Goal: Task Accomplishment & Management: Manage account settings

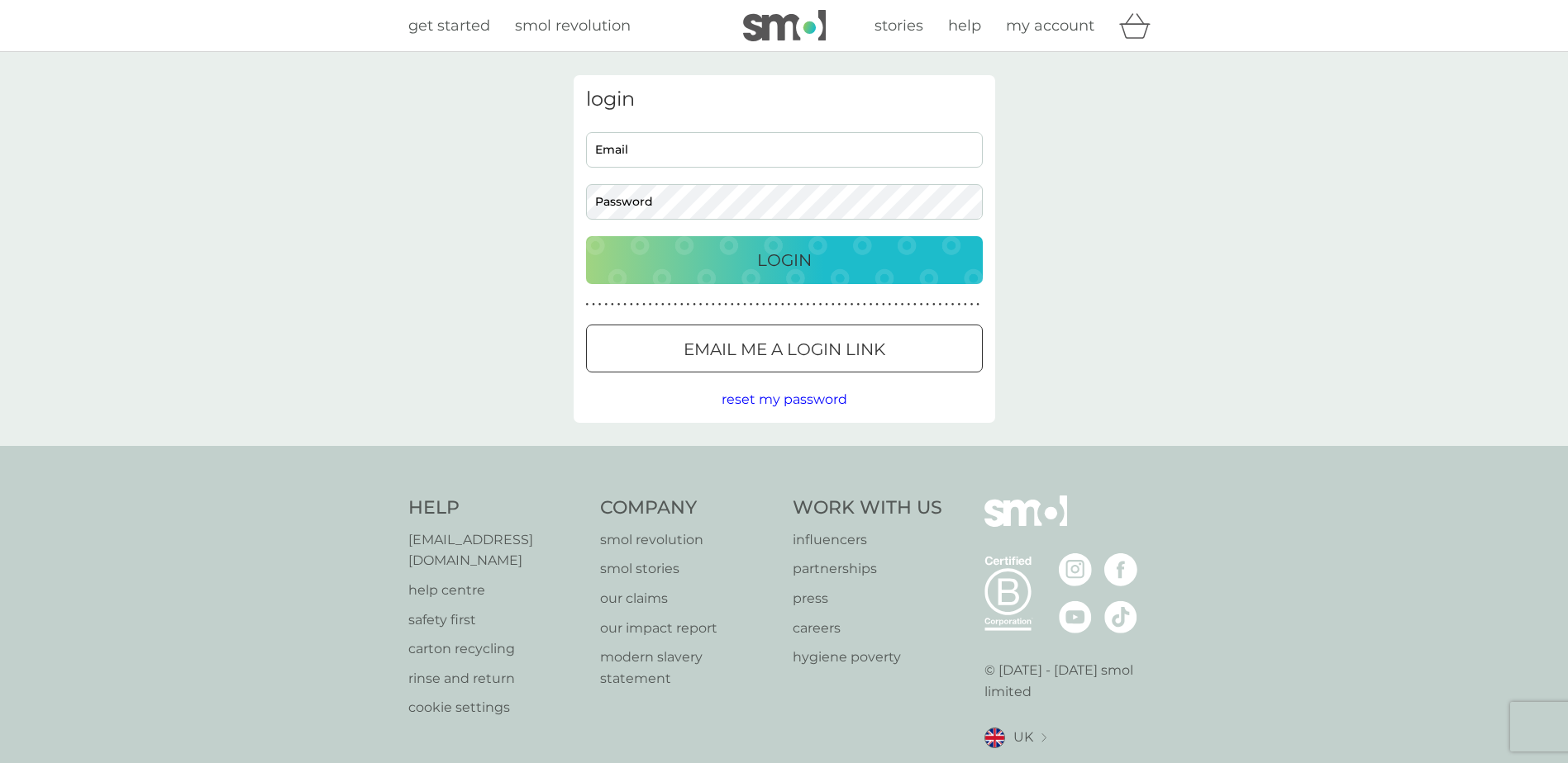
type input "[EMAIL_ADDRESS][DOMAIN_NAME]"
click at [743, 275] on button "Login" at bounding box center [784, 260] width 396 height 48
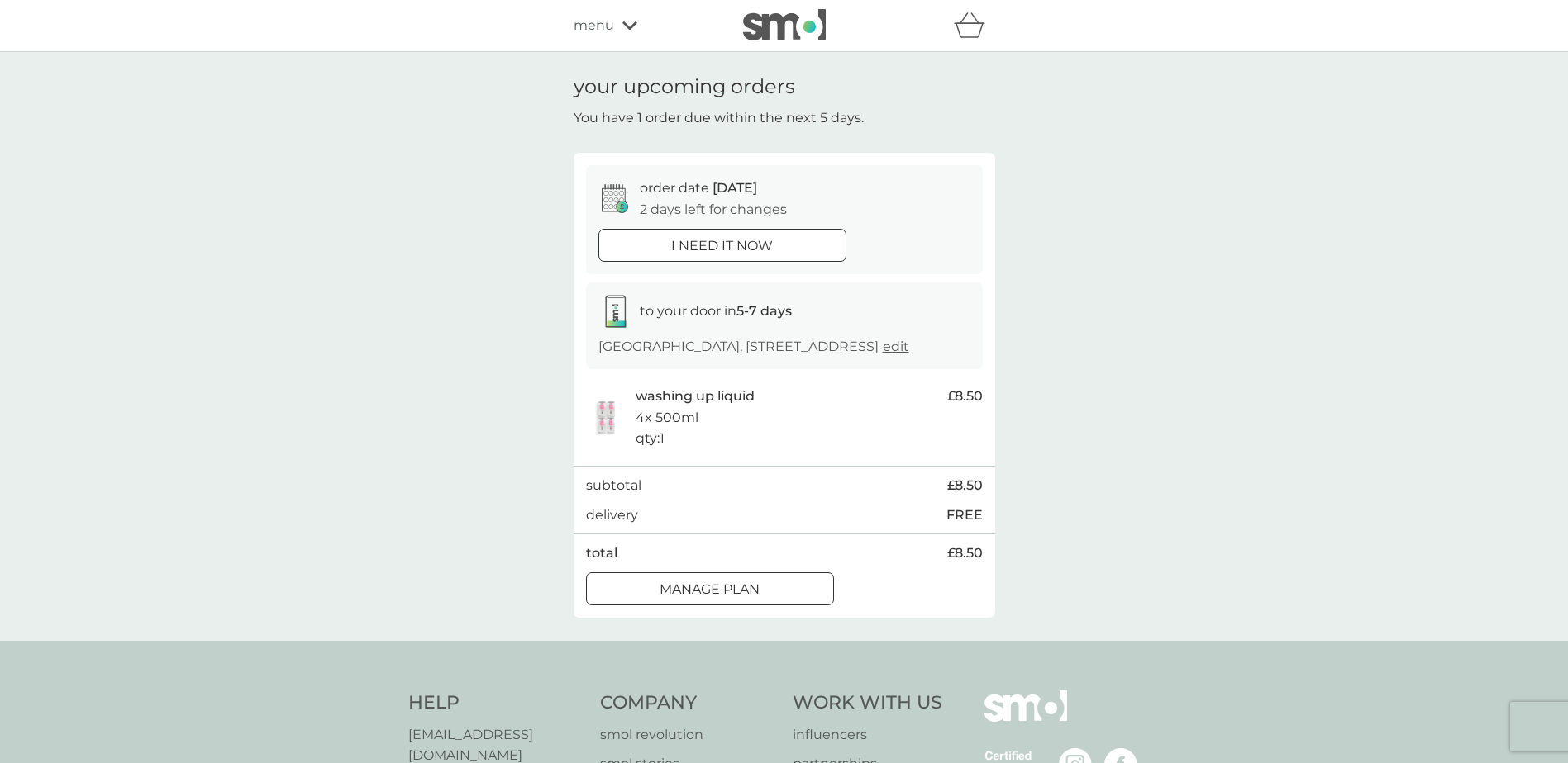
click at [722, 598] on div at bounding box center [710, 589] width 59 height 17
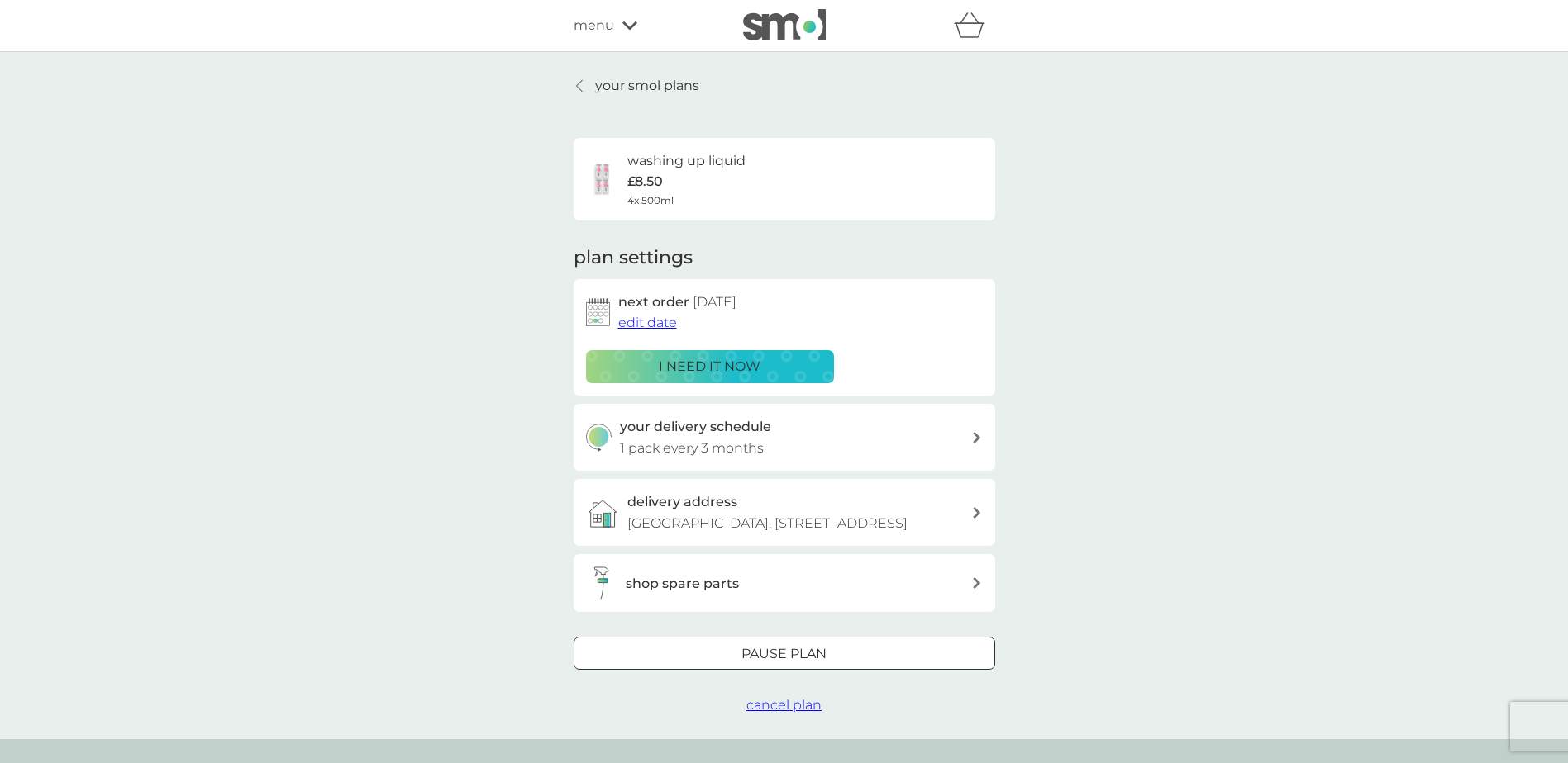
click at [703, 444] on p "1 pack every 3 months" at bounding box center [692, 448] width 144 height 22
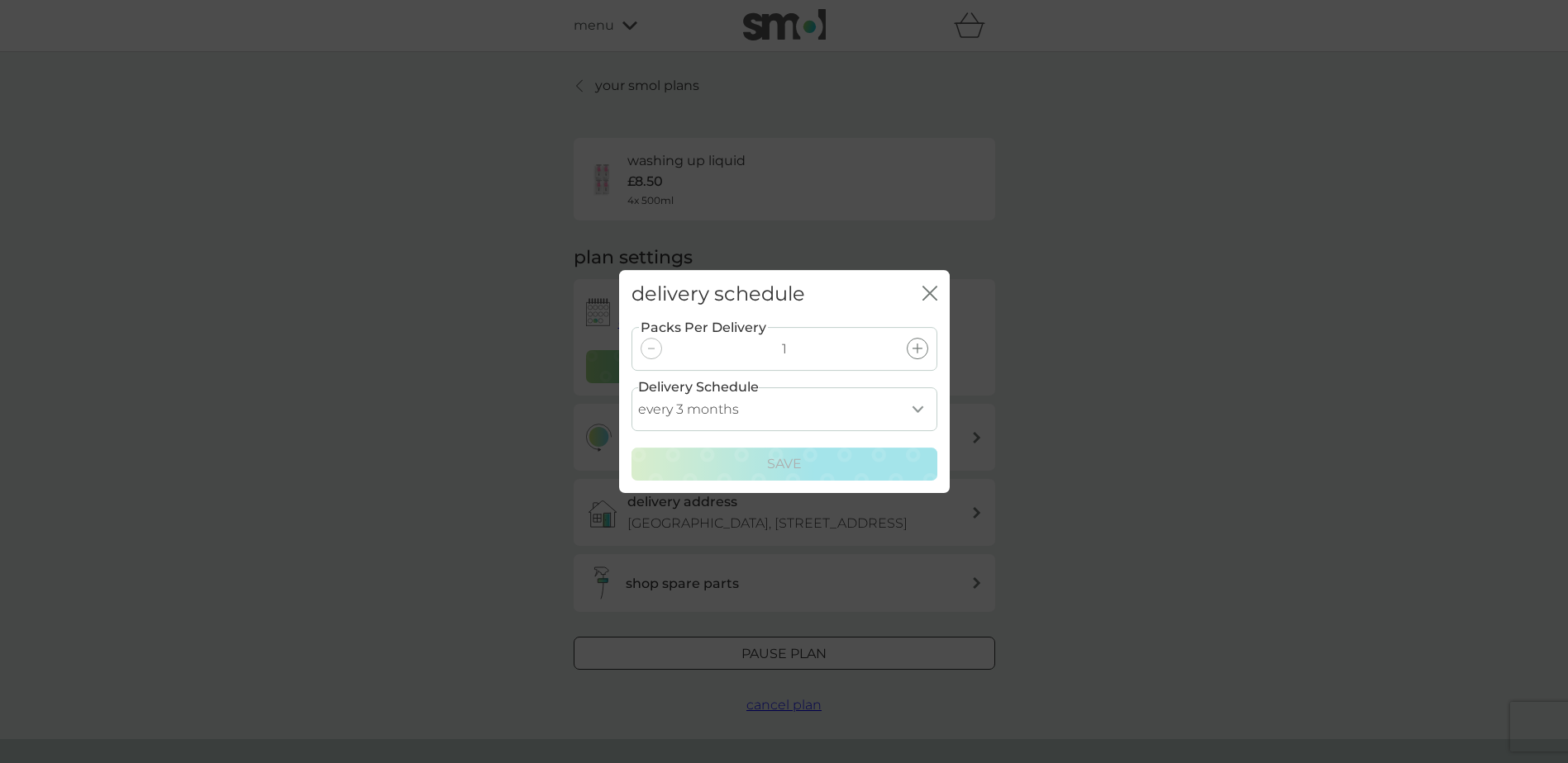
click at [918, 409] on select "every 1 month every 2 months every 3 months every 4 months every 5 months every…" at bounding box center [784, 409] width 306 height 44
select select "4"
click at [632, 388] on select "every 1 month every 2 months every 3 months every 4 months every 5 months every…" at bounding box center [784, 409] width 306 height 44
click at [824, 463] on div "Save" at bounding box center [784, 464] width 284 height 22
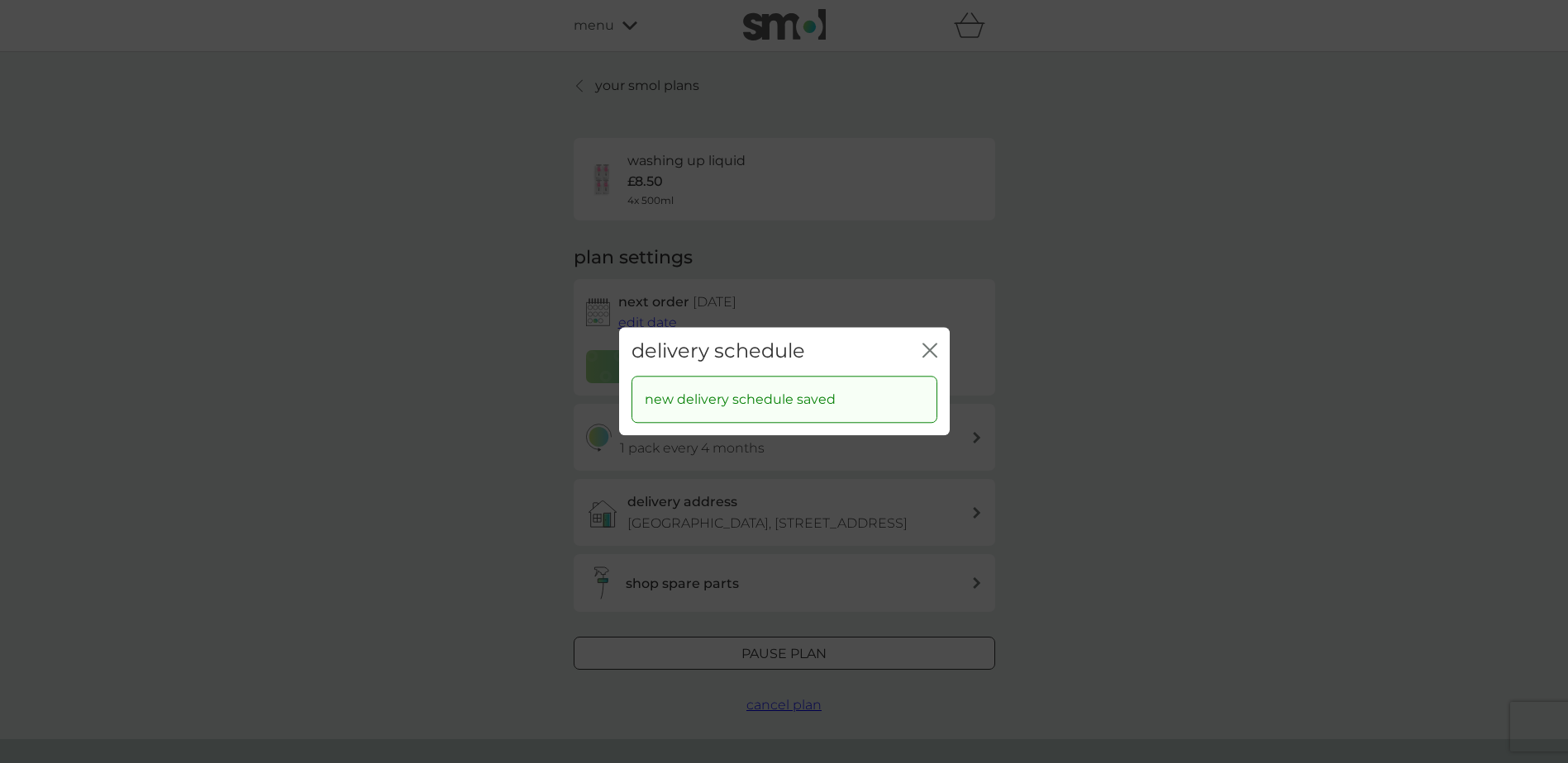
click at [927, 353] on icon "close" at bounding box center [926, 350] width 7 height 13
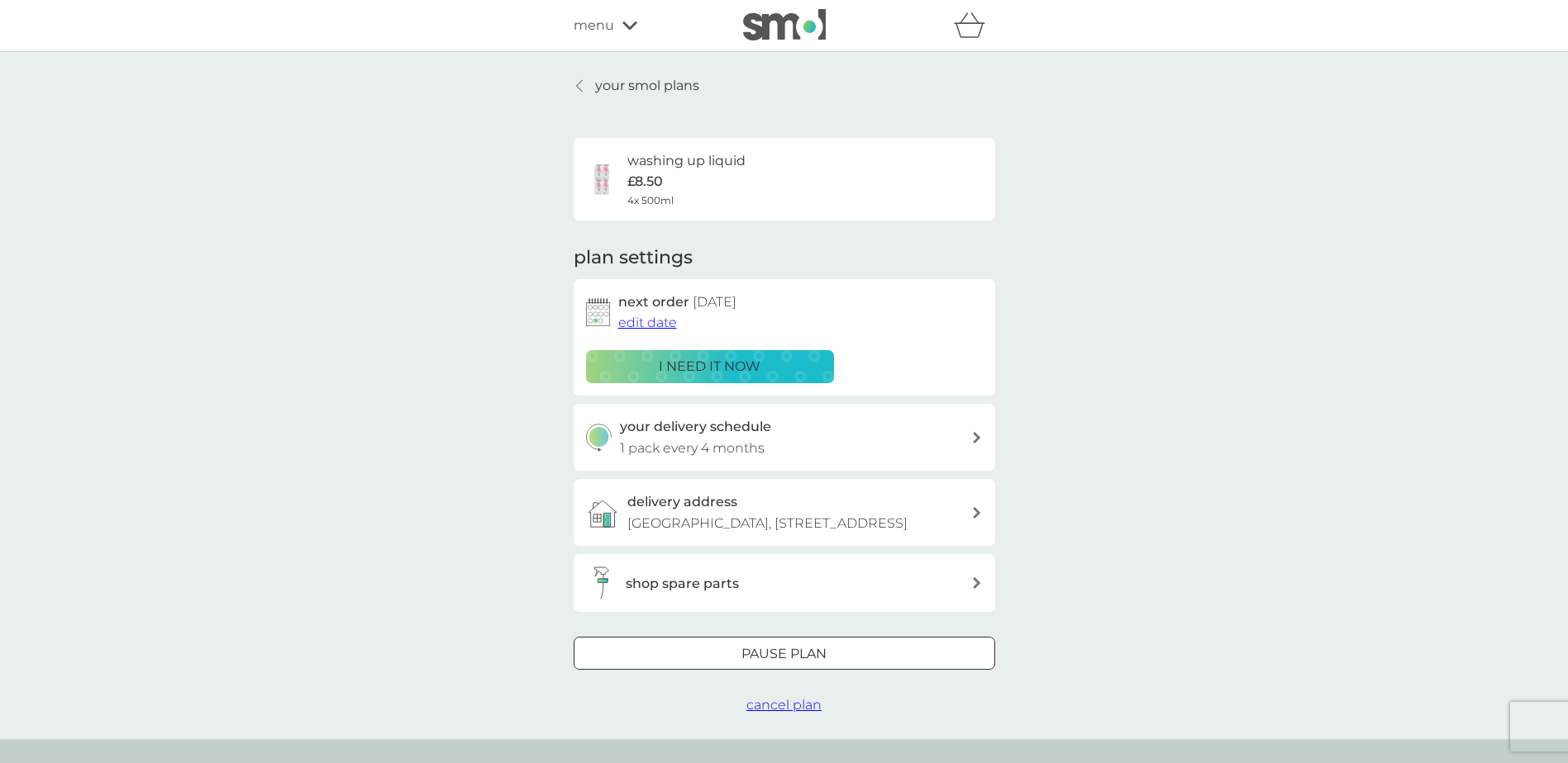
click at [626, 30] on icon at bounding box center [630, 25] width 15 height 10
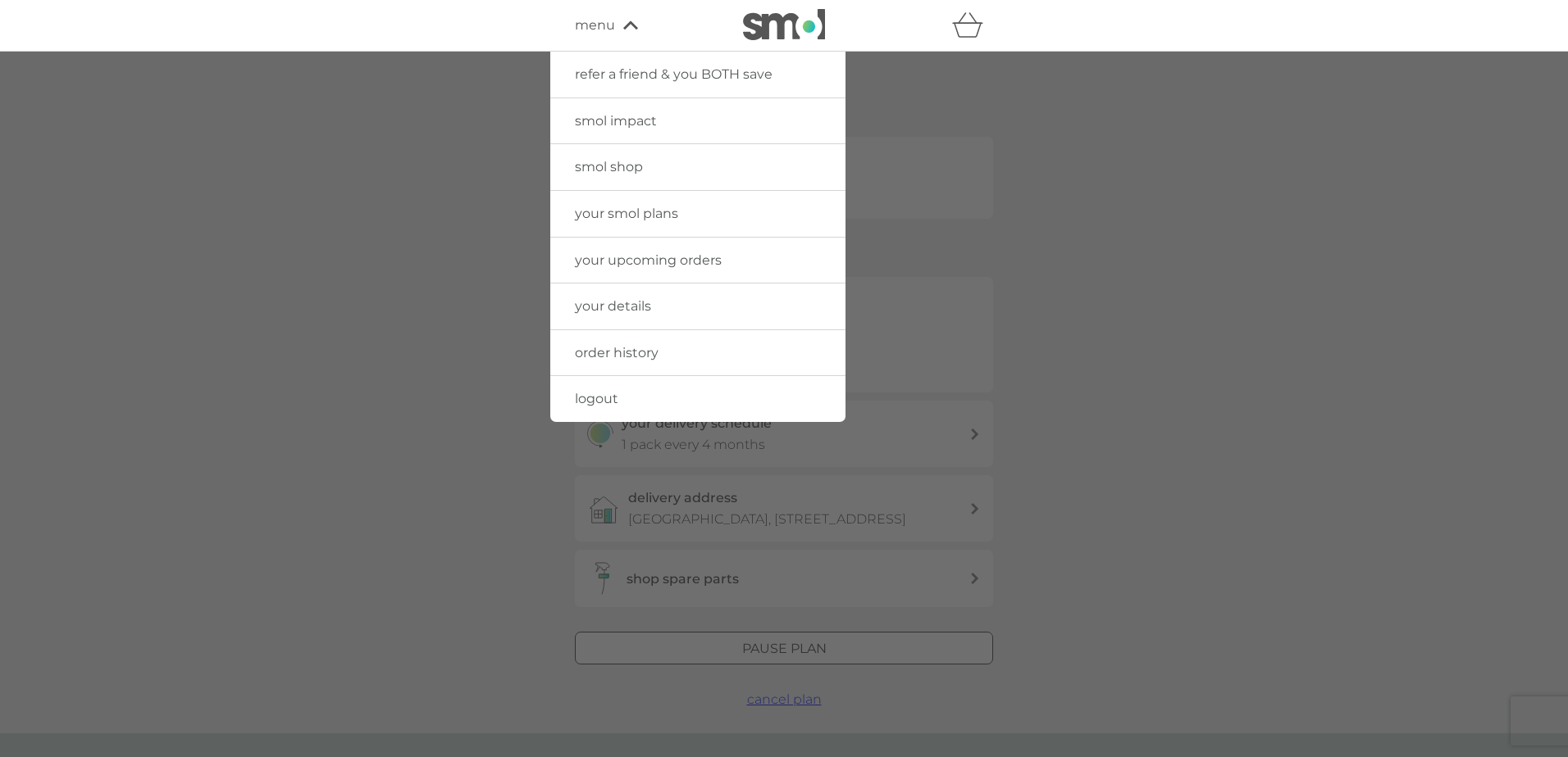
click at [640, 218] on span "your smol plans" at bounding box center [627, 213] width 104 height 16
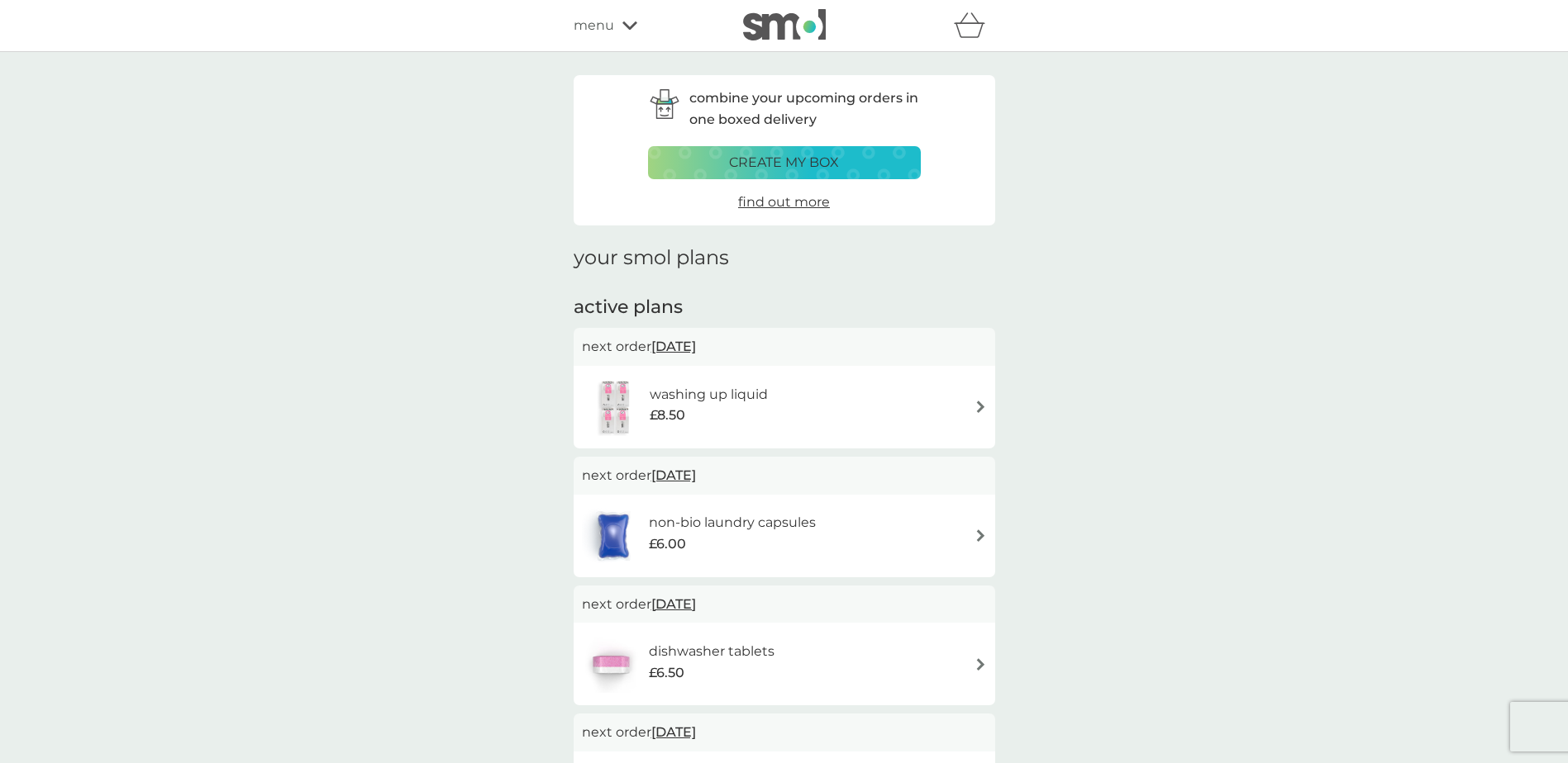
click at [980, 536] on img at bounding box center [980, 535] width 12 height 12
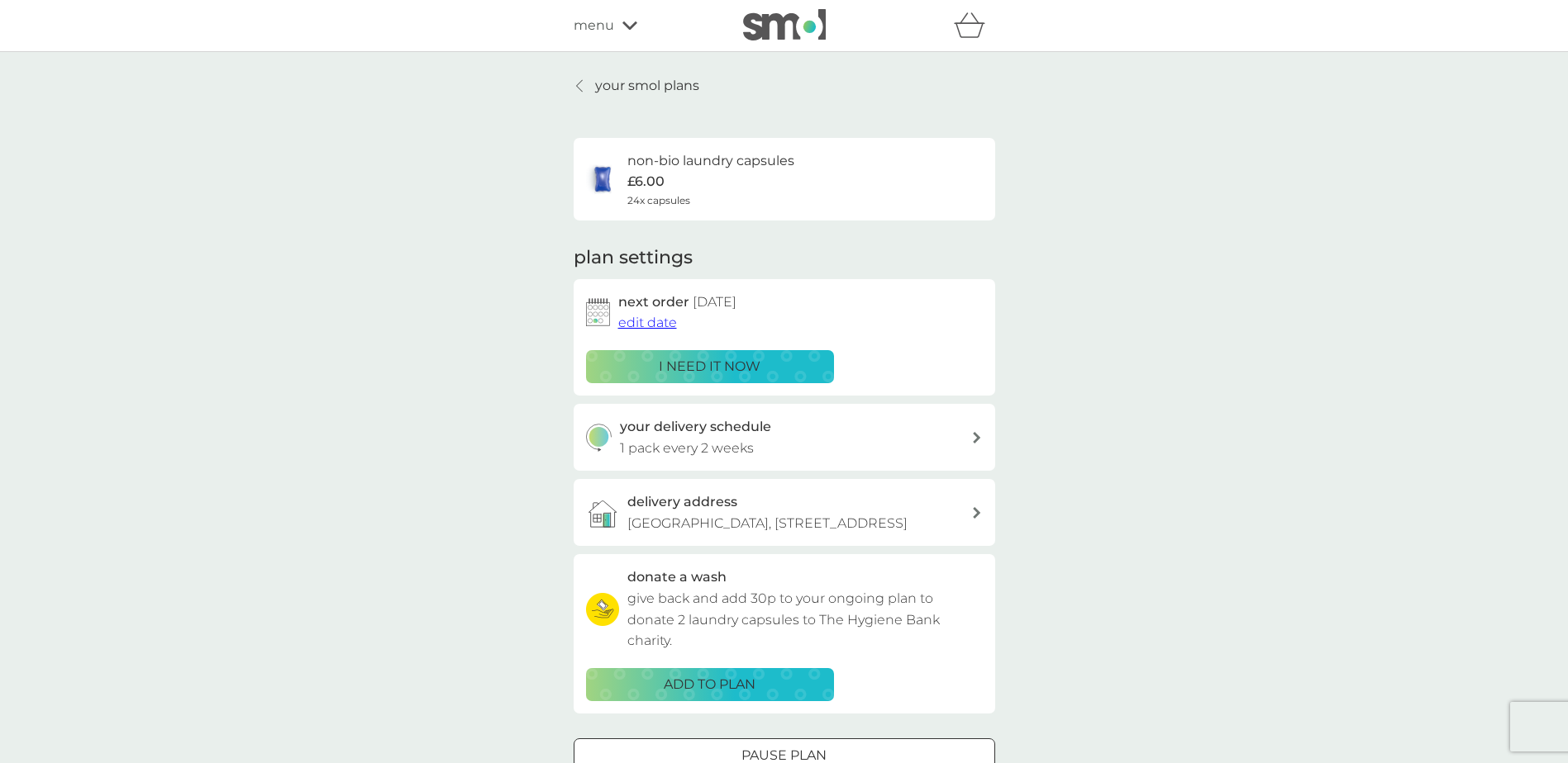
click at [972, 437] on div at bounding box center [977, 437] width 13 height 11
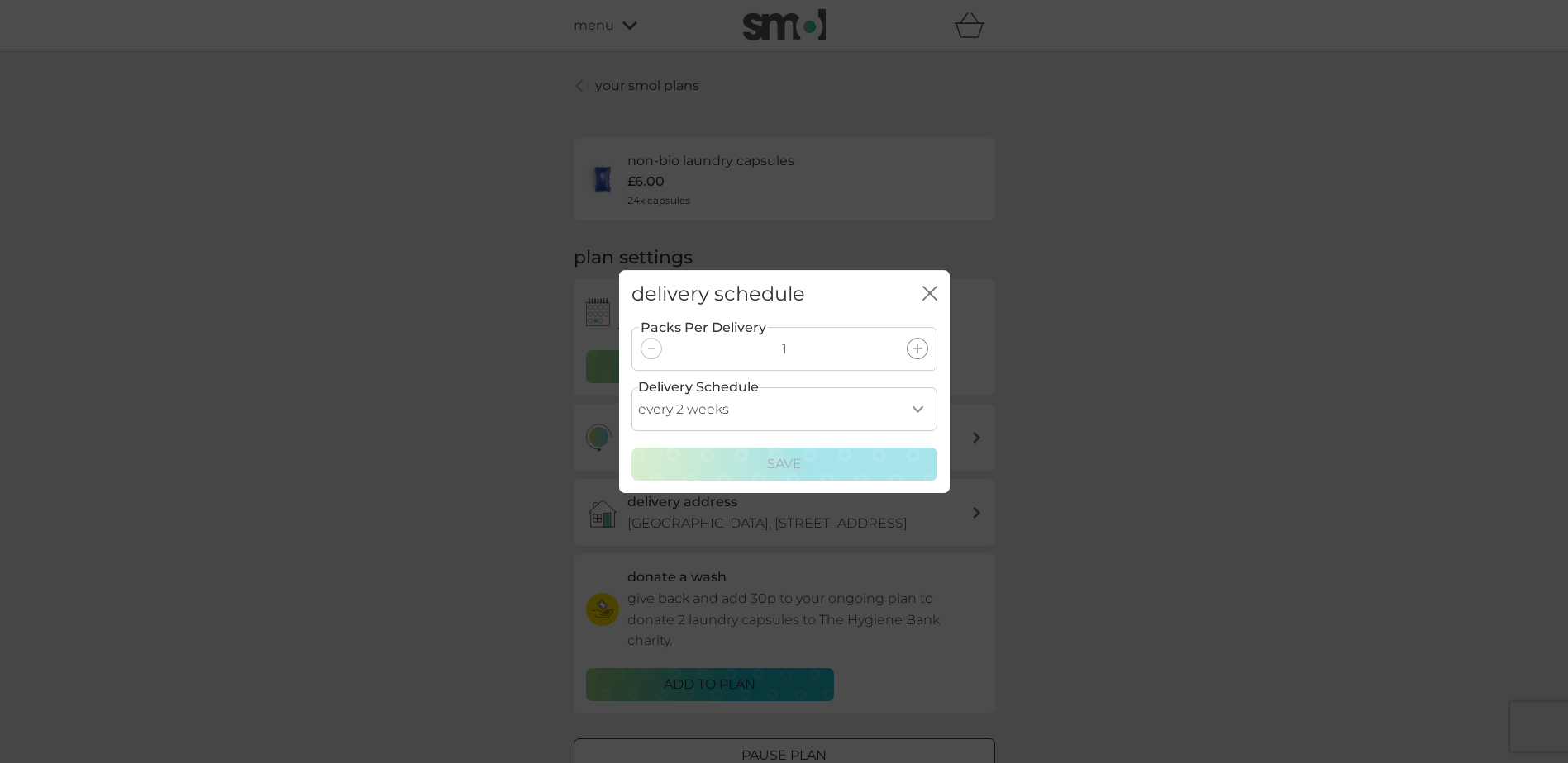
click at [914, 412] on select "every 1 week every 2 weeks every 3 weeks every 4 weeks every 5 weeks every 6 we…" at bounding box center [784, 409] width 306 height 44
select select "21"
click at [632, 388] on select "every 1 week every 2 weeks every 3 weeks every 4 weeks every 5 weeks every 6 we…" at bounding box center [784, 409] width 306 height 44
click at [794, 463] on p "Save" at bounding box center [784, 464] width 35 height 22
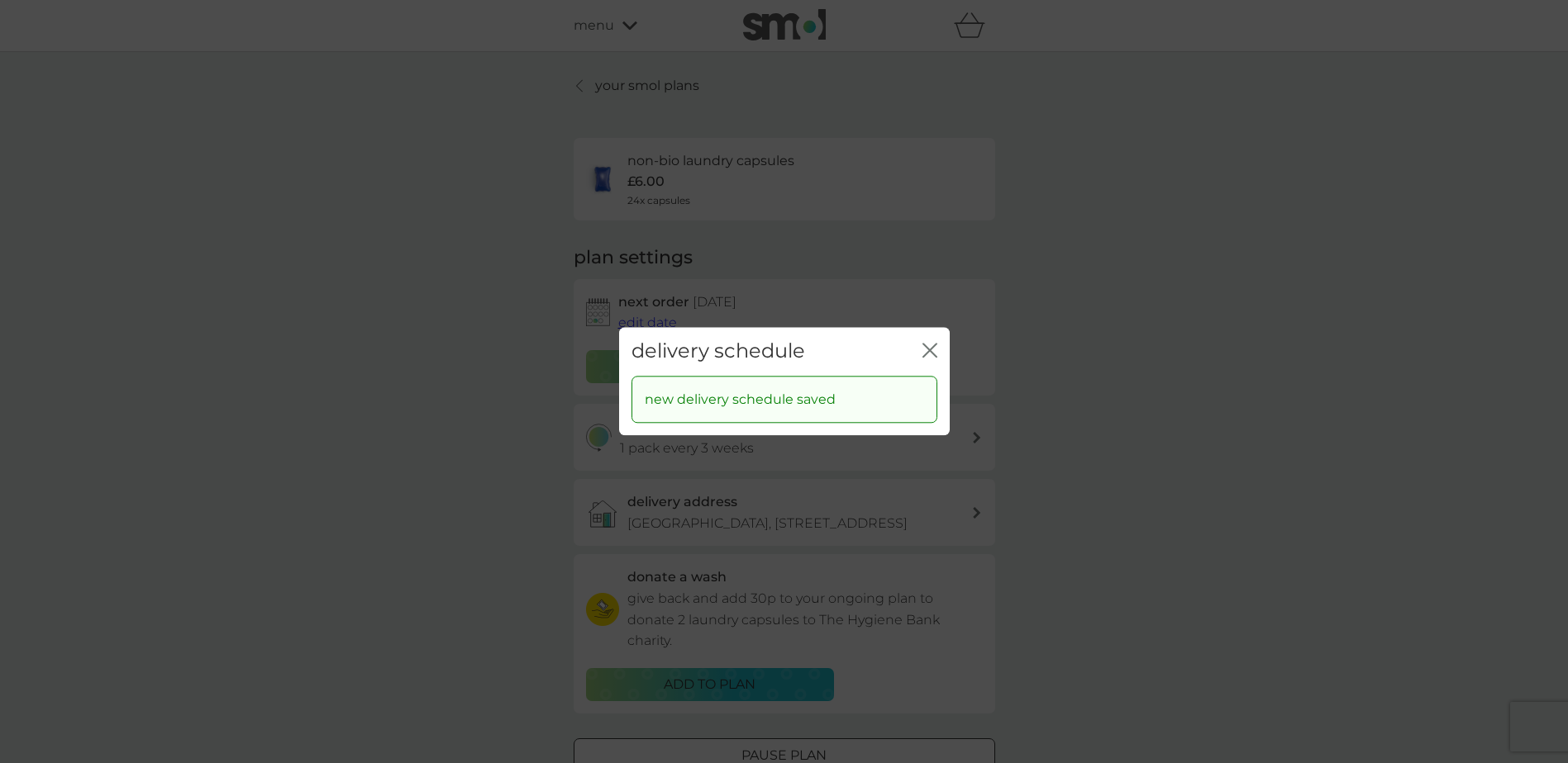
click at [925, 349] on icon "close" at bounding box center [930, 350] width 15 height 15
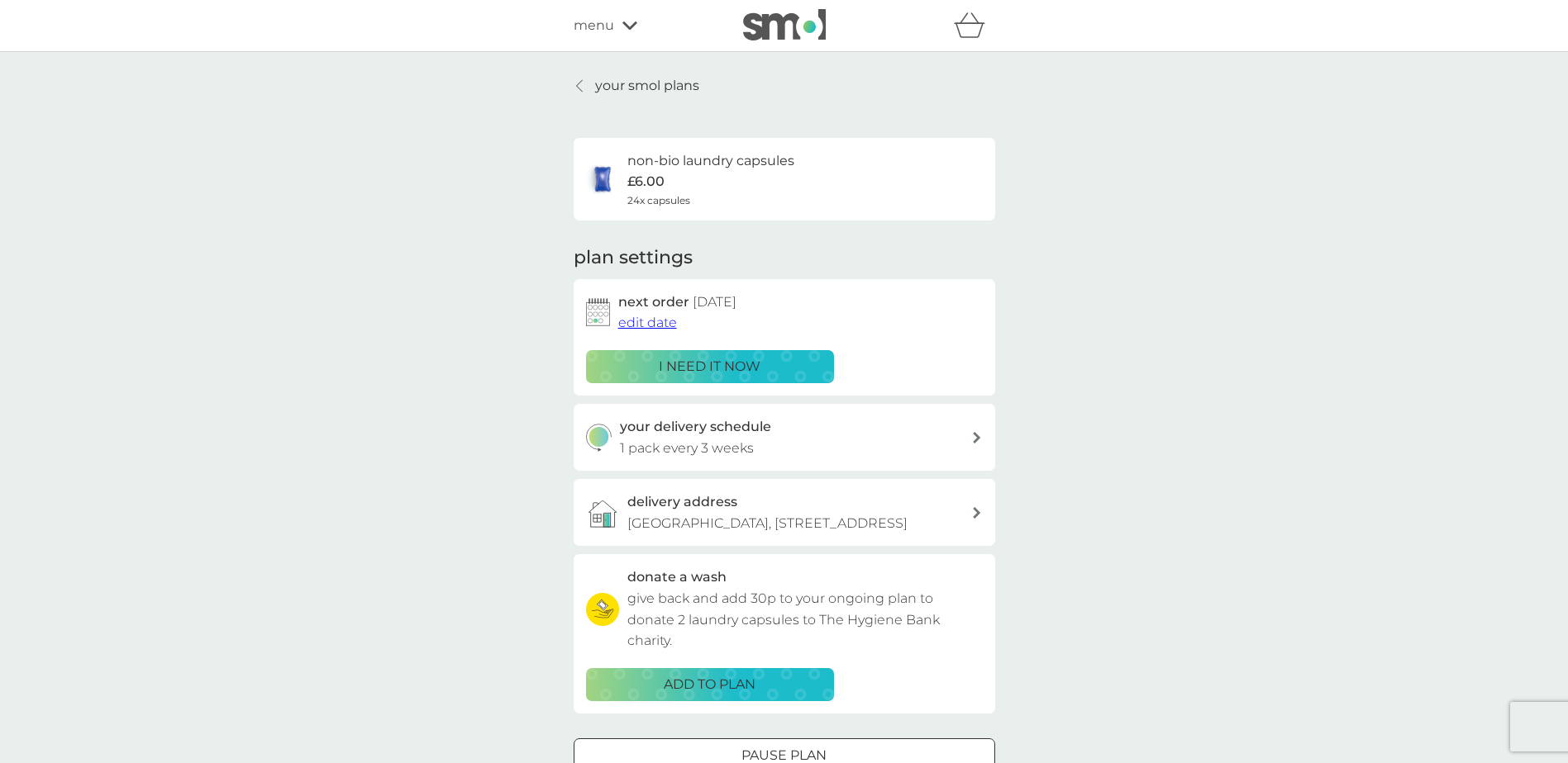
click at [604, 84] on p "your smol plans" at bounding box center [647, 86] width 104 height 22
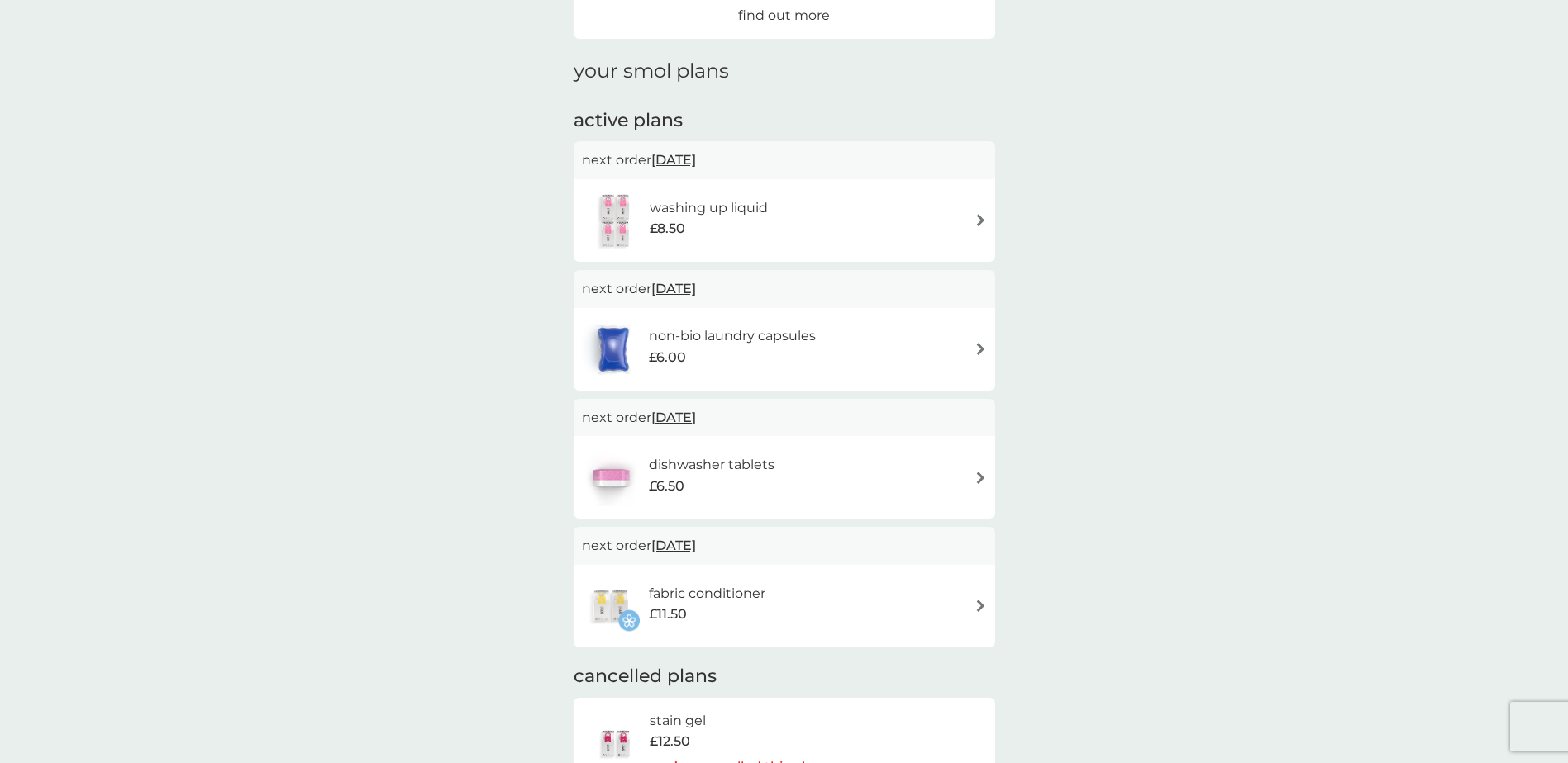
scroll to position [247, 0]
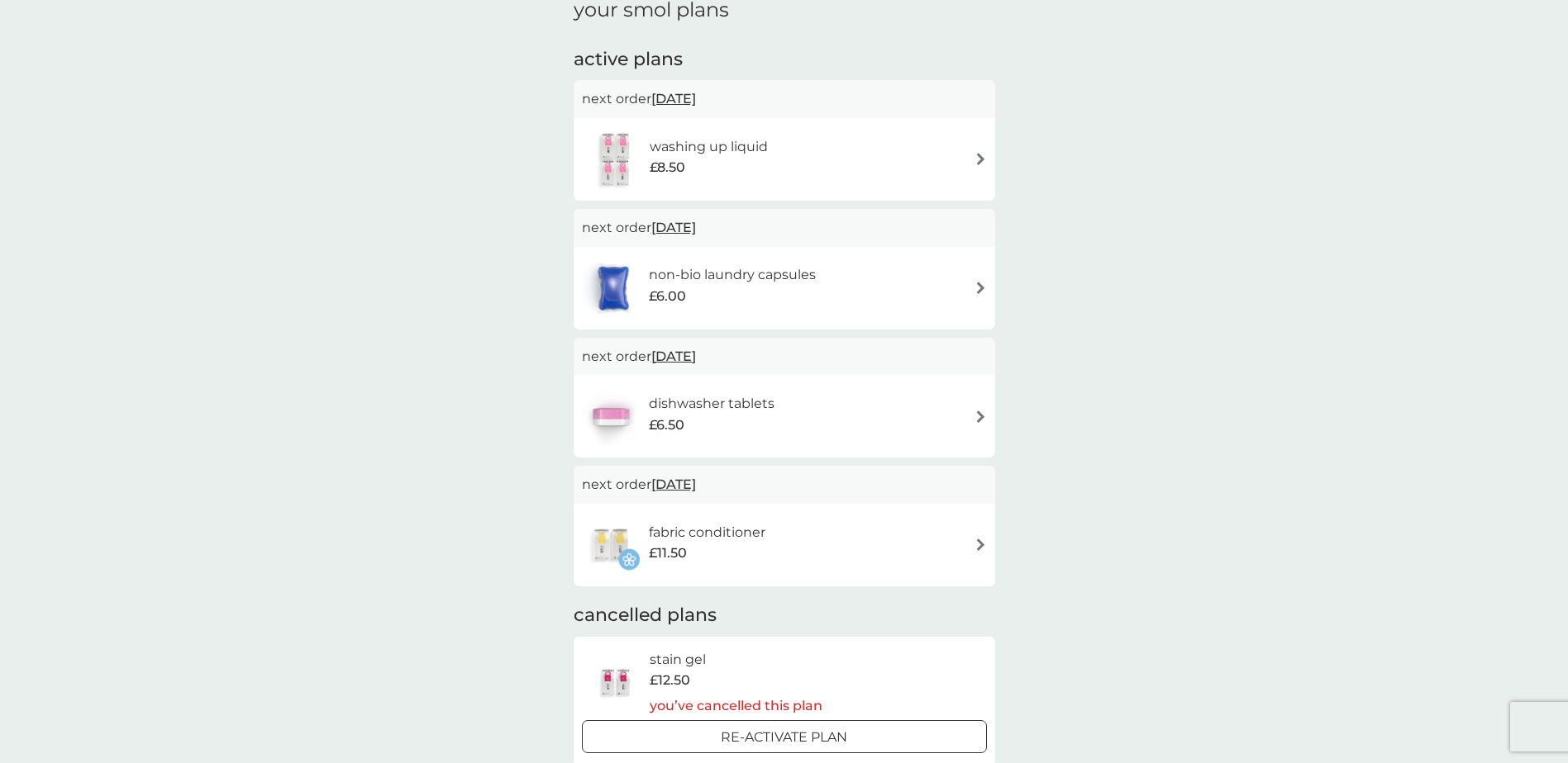
click at [703, 408] on h6 "dishwasher tablets" at bounding box center [711, 404] width 125 height 22
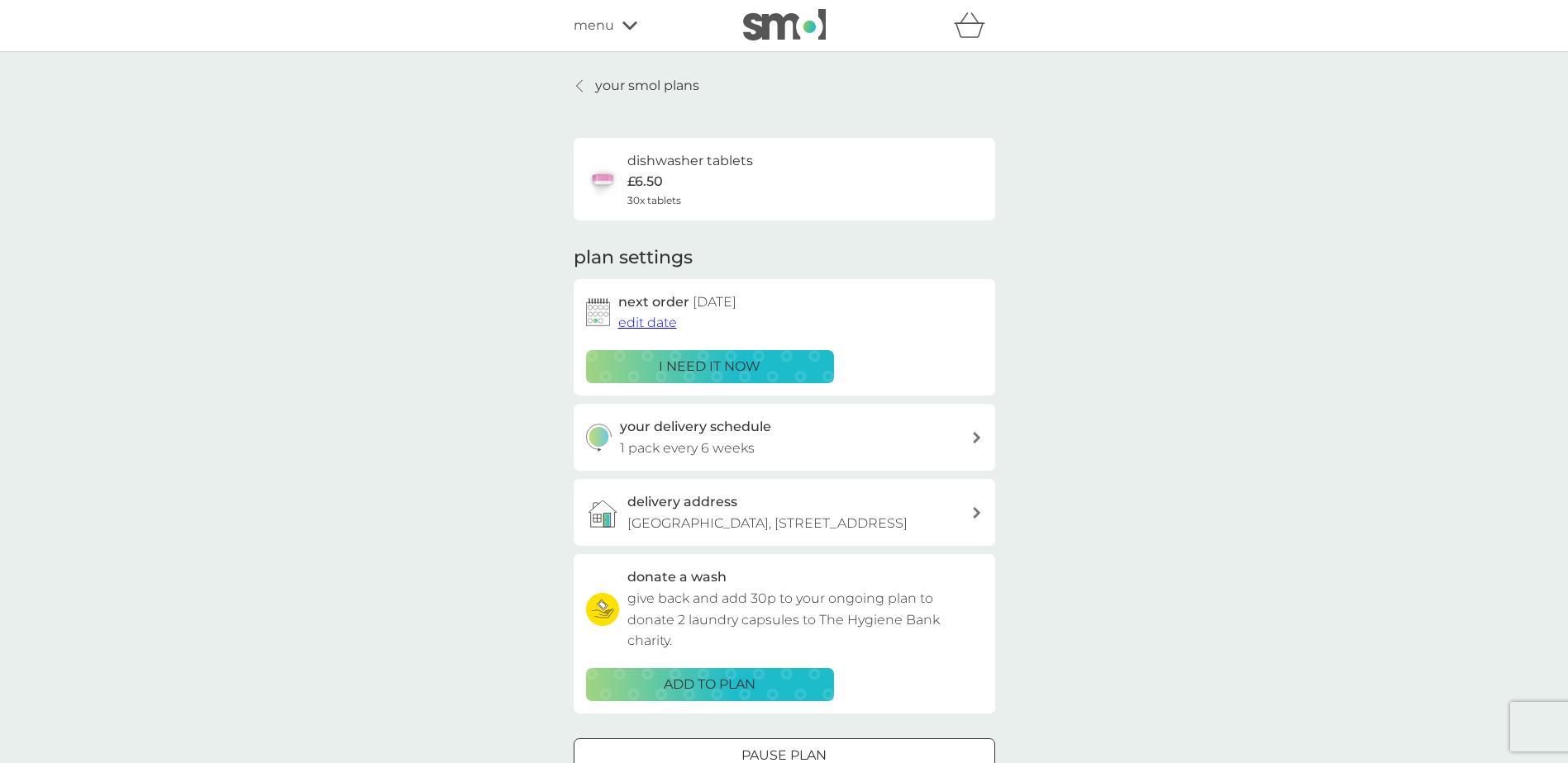
click at [741, 438] on p "1 pack every 6 weeks" at bounding box center [687, 448] width 135 height 22
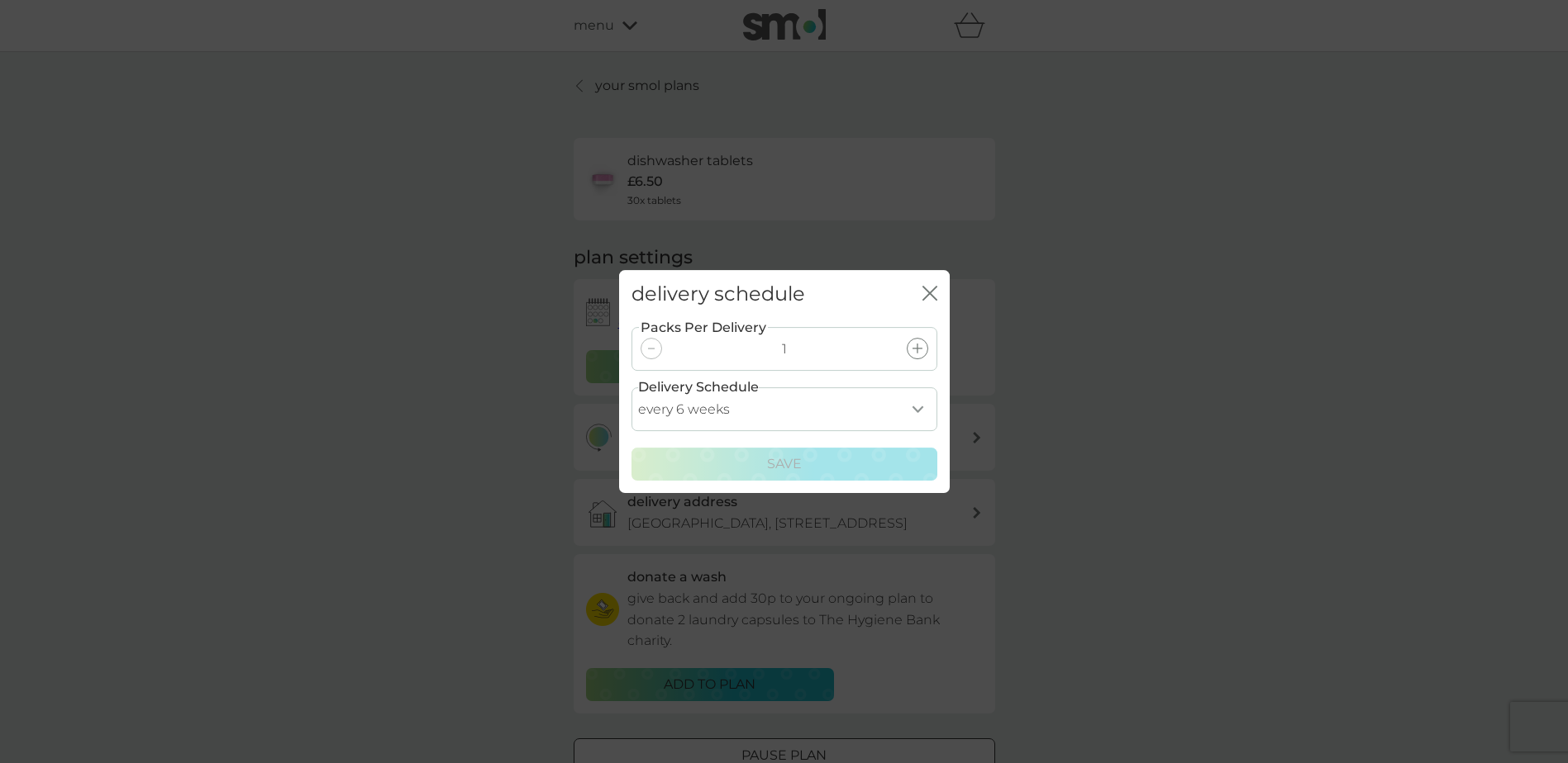
click at [917, 410] on select "every 1 week every 2 weeks every 3 weeks every 4 weeks every 5 weeks every 6 we…" at bounding box center [784, 409] width 306 height 44
select select "56"
click at [632, 388] on select "every 1 week every 2 weeks every 3 weeks every 4 weeks every 5 weeks every 6 we…" at bounding box center [784, 409] width 306 height 44
click at [795, 463] on p "Save" at bounding box center [784, 464] width 35 height 22
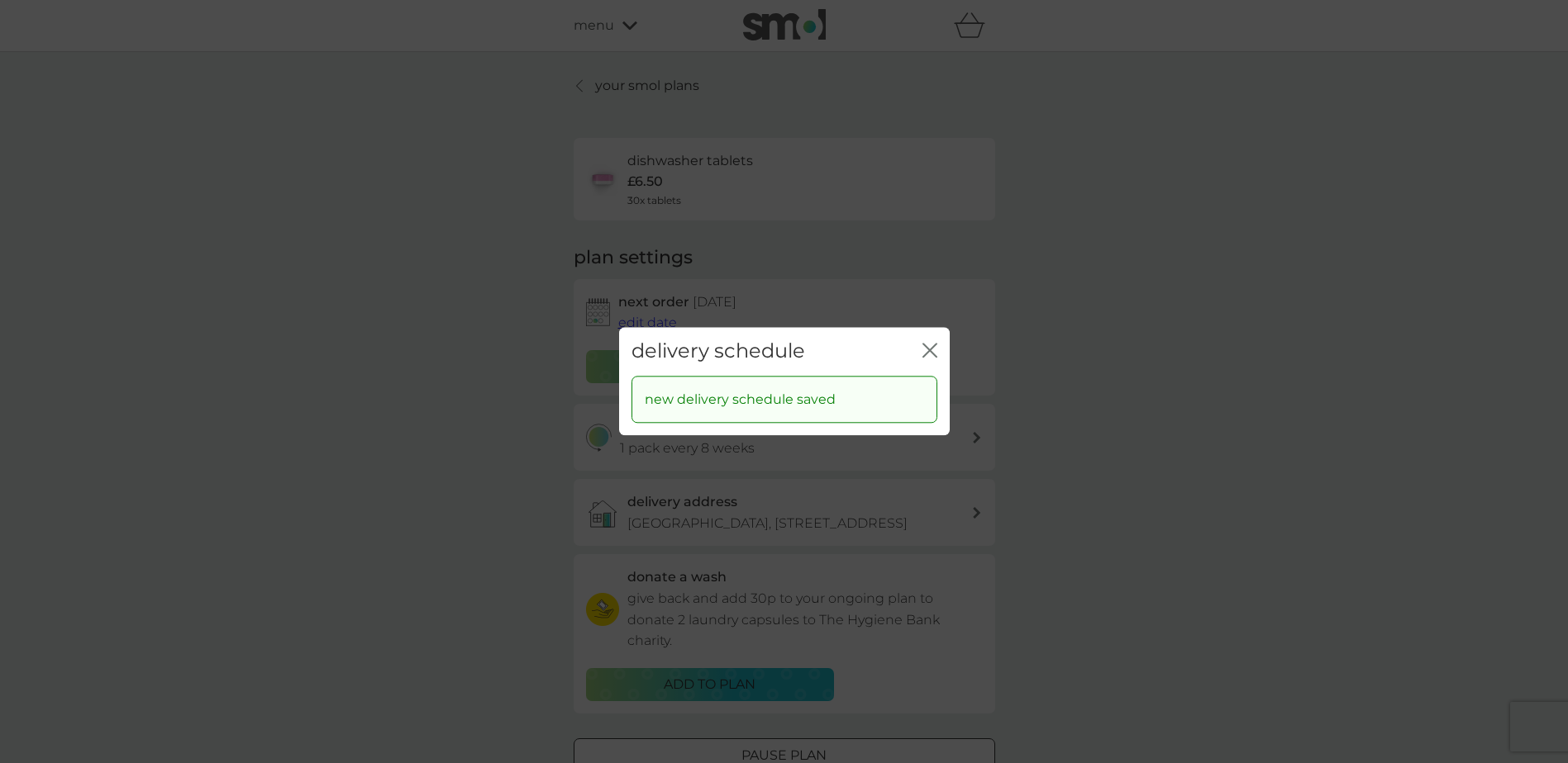
click at [931, 345] on icon "close" at bounding box center [930, 350] width 15 height 15
